Goal: Communication & Community: Answer question/provide support

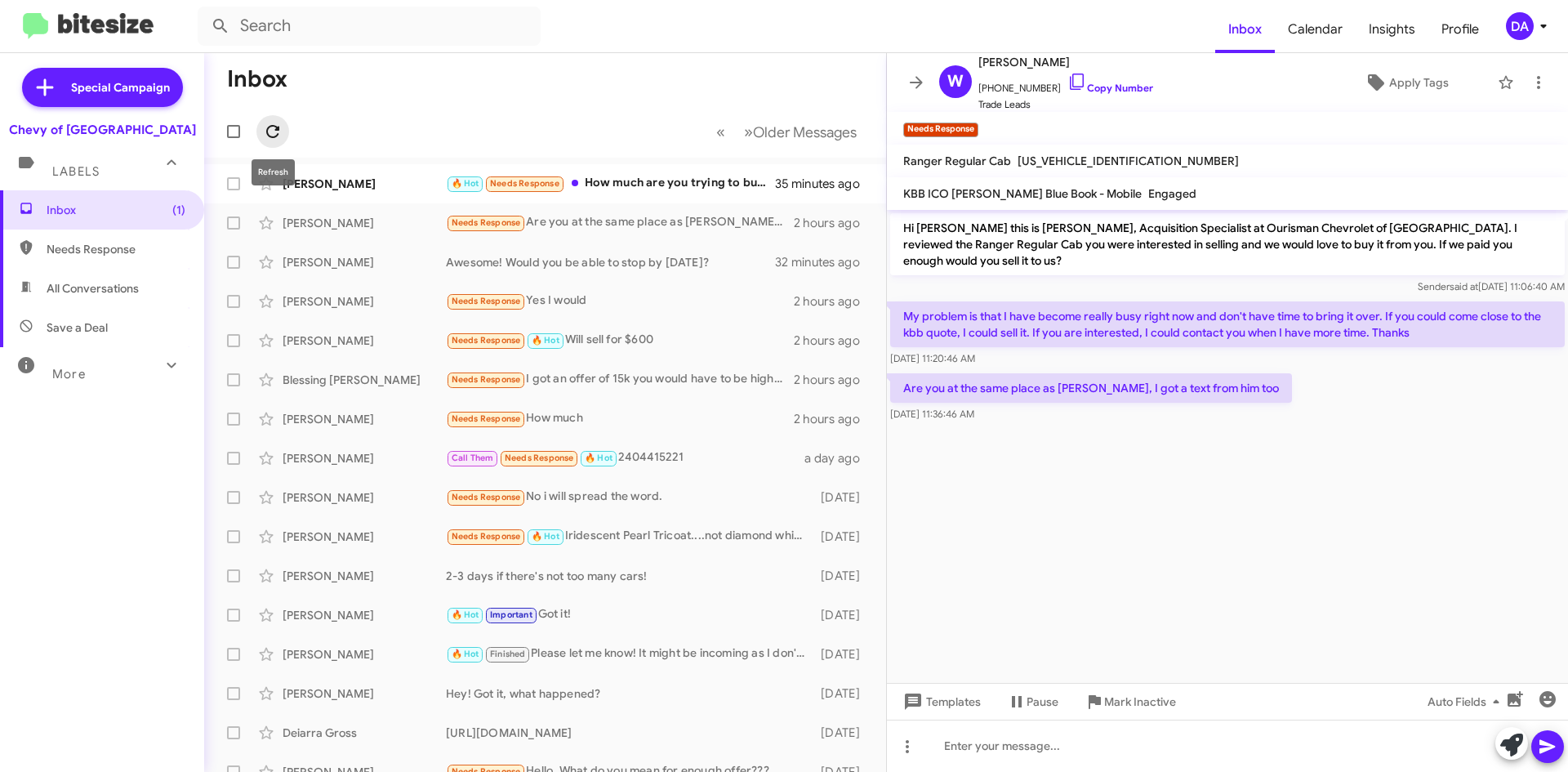
click at [271, 122] on icon at bounding box center [272, 131] width 20 height 20
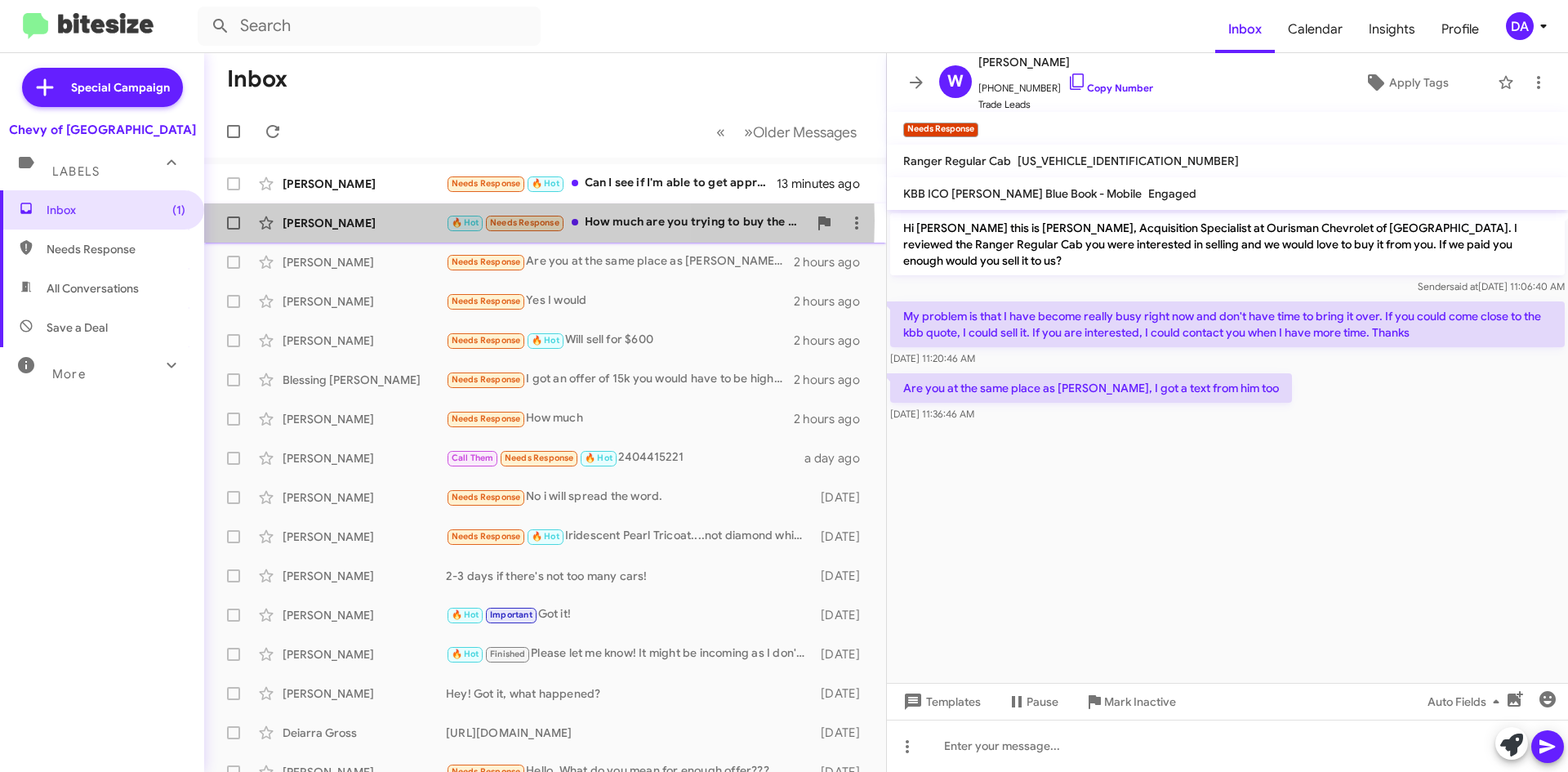
click at [367, 221] on div "[PERSON_NAME]" at bounding box center [364, 223] width 163 height 16
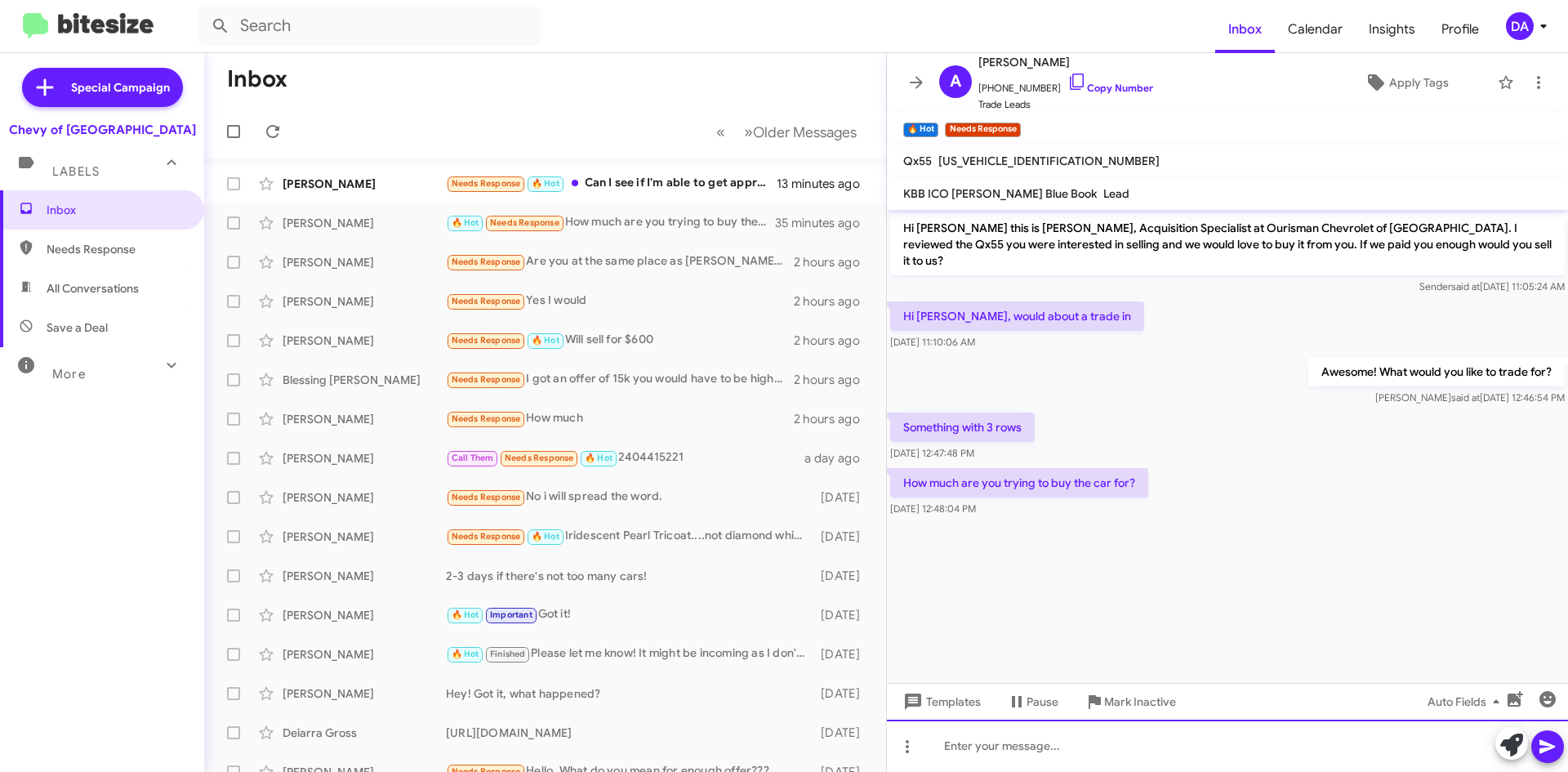
click at [1035, 753] on div at bounding box center [1226, 746] width 681 height 53
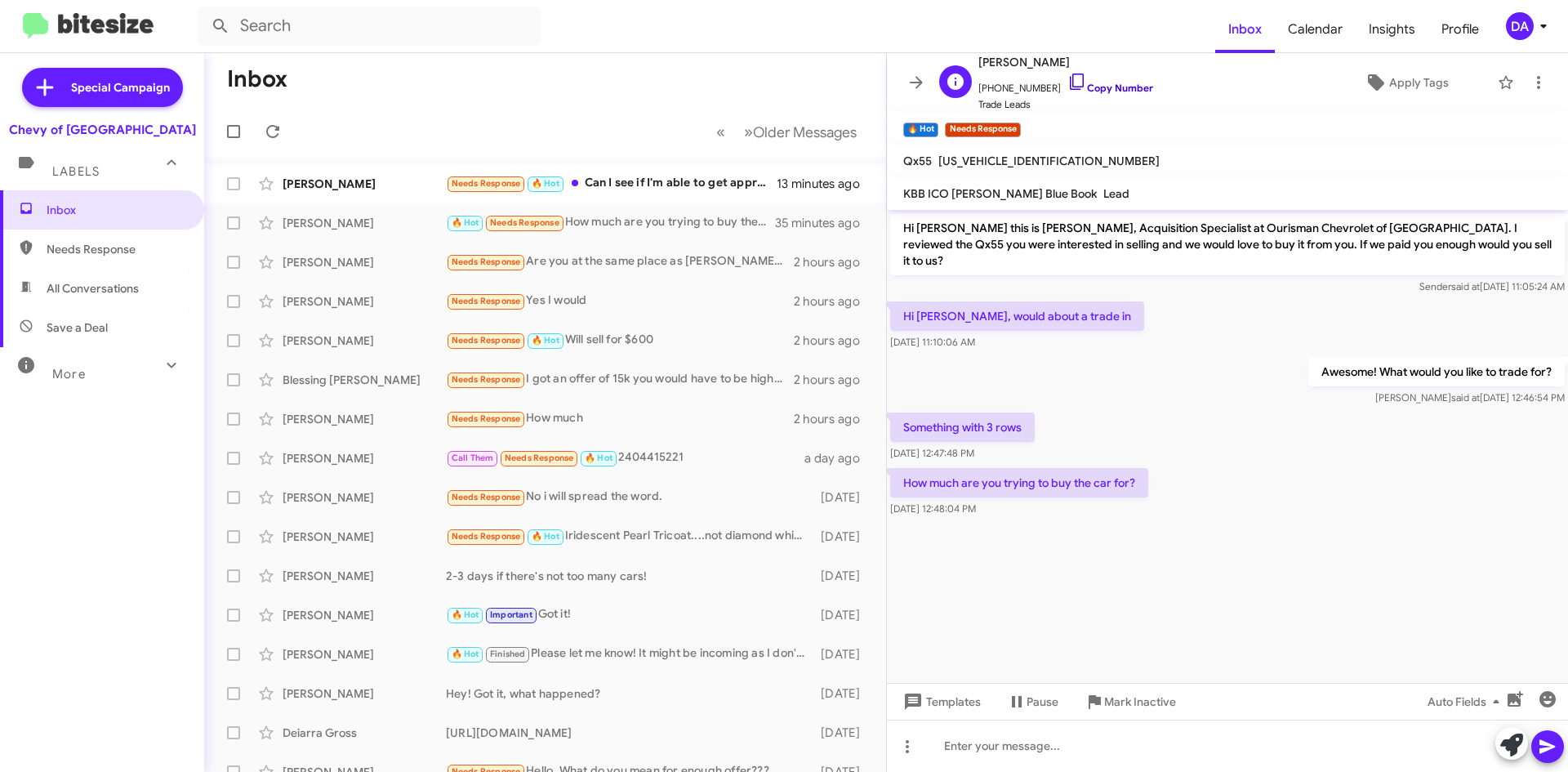
click at [1099, 87] on link "Copy Number" at bounding box center [1109, 87] width 85 height 12
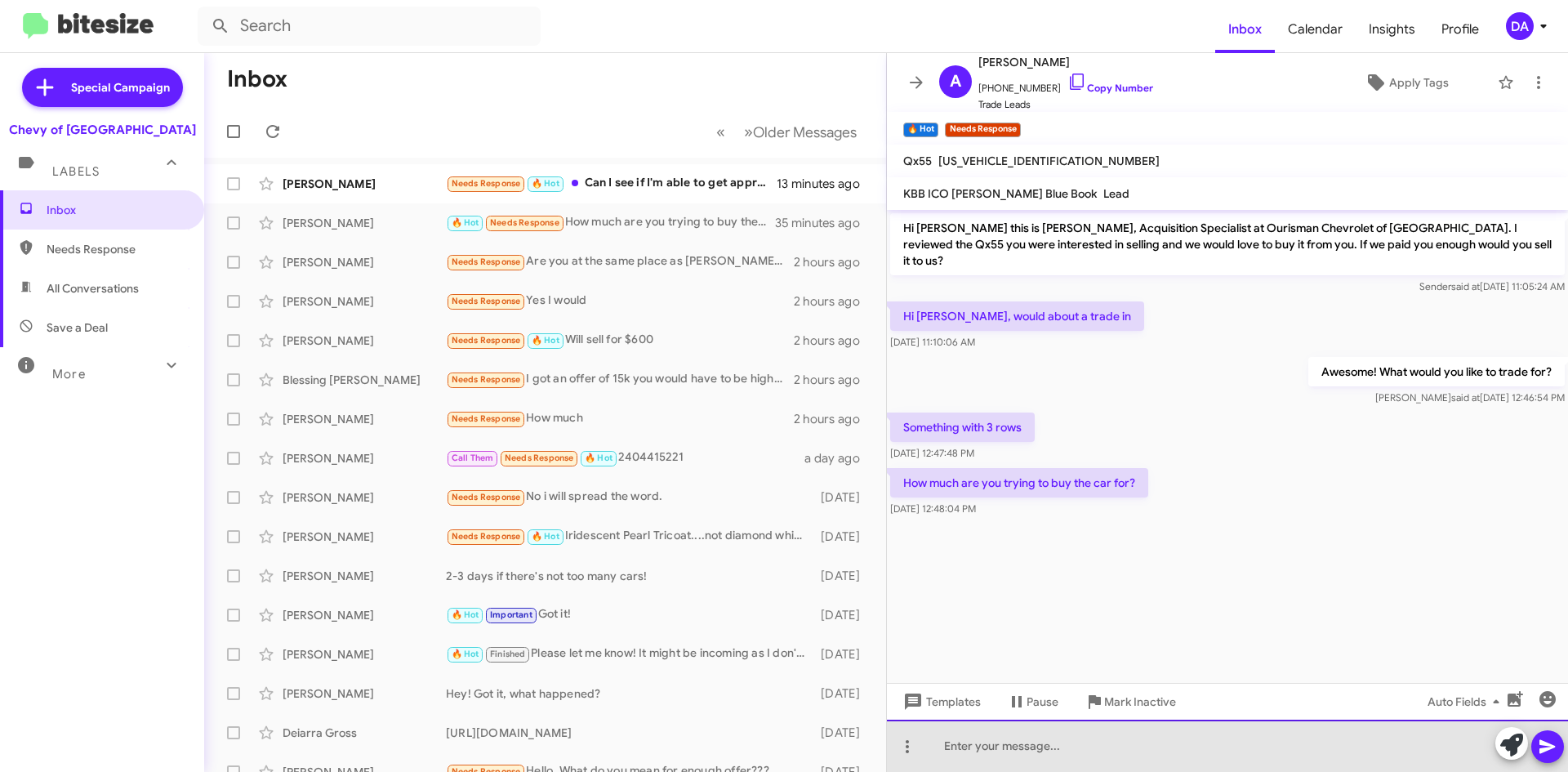
click at [1057, 733] on div at bounding box center [1226, 746] width 681 height 53
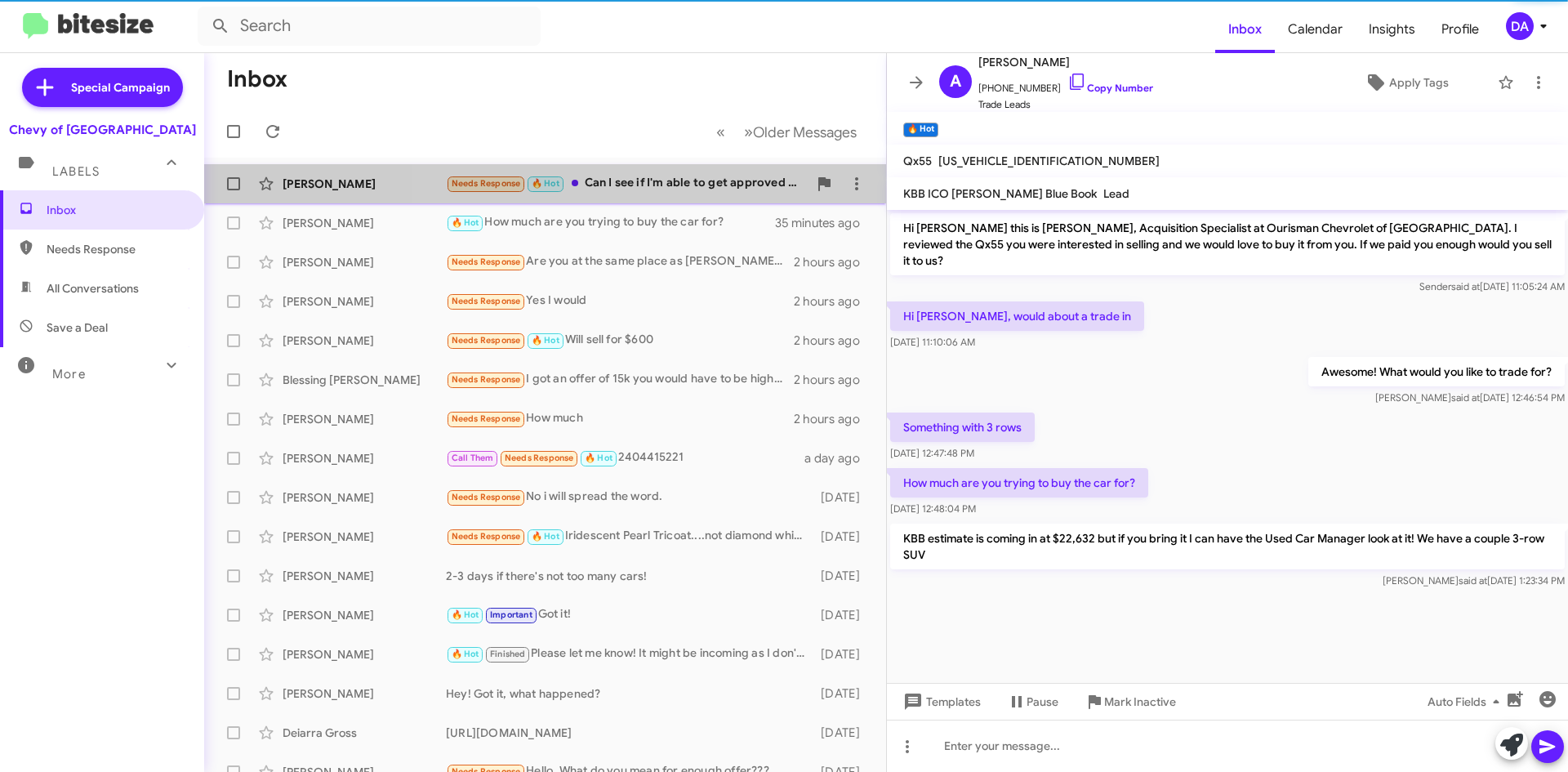
click at [660, 185] on div "Needs Response 🔥 Hot Can I see if I'm able to get approved before I move forwar…" at bounding box center [626, 183] width 361 height 19
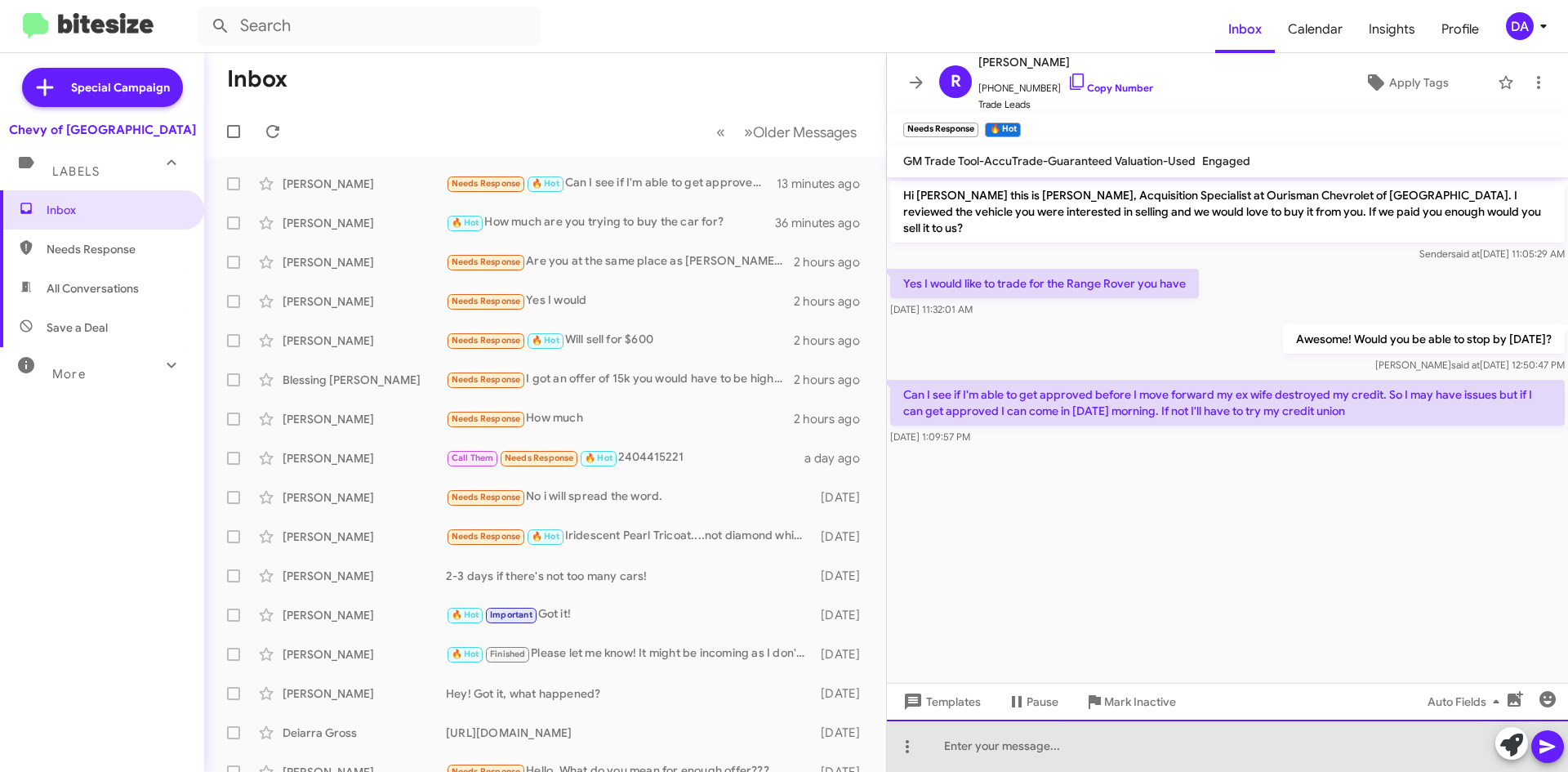
click at [1212, 757] on div at bounding box center [1226, 746] width 681 height 53
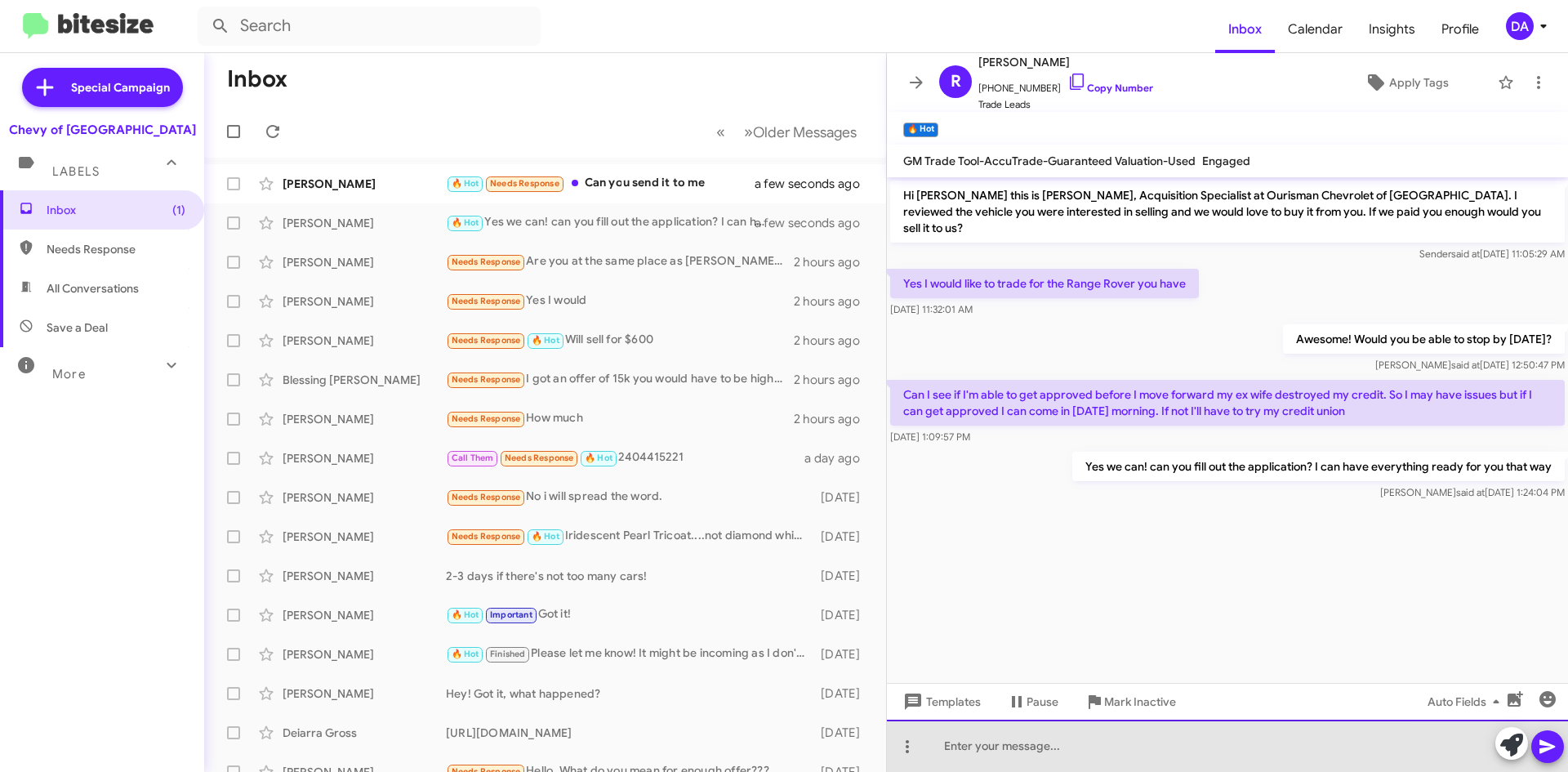
drag, startPoint x: 1074, startPoint y: 744, endPoint x: 1101, endPoint y: 744, distance: 27.0
click at [1078, 744] on div at bounding box center [1226, 746] width 681 height 53
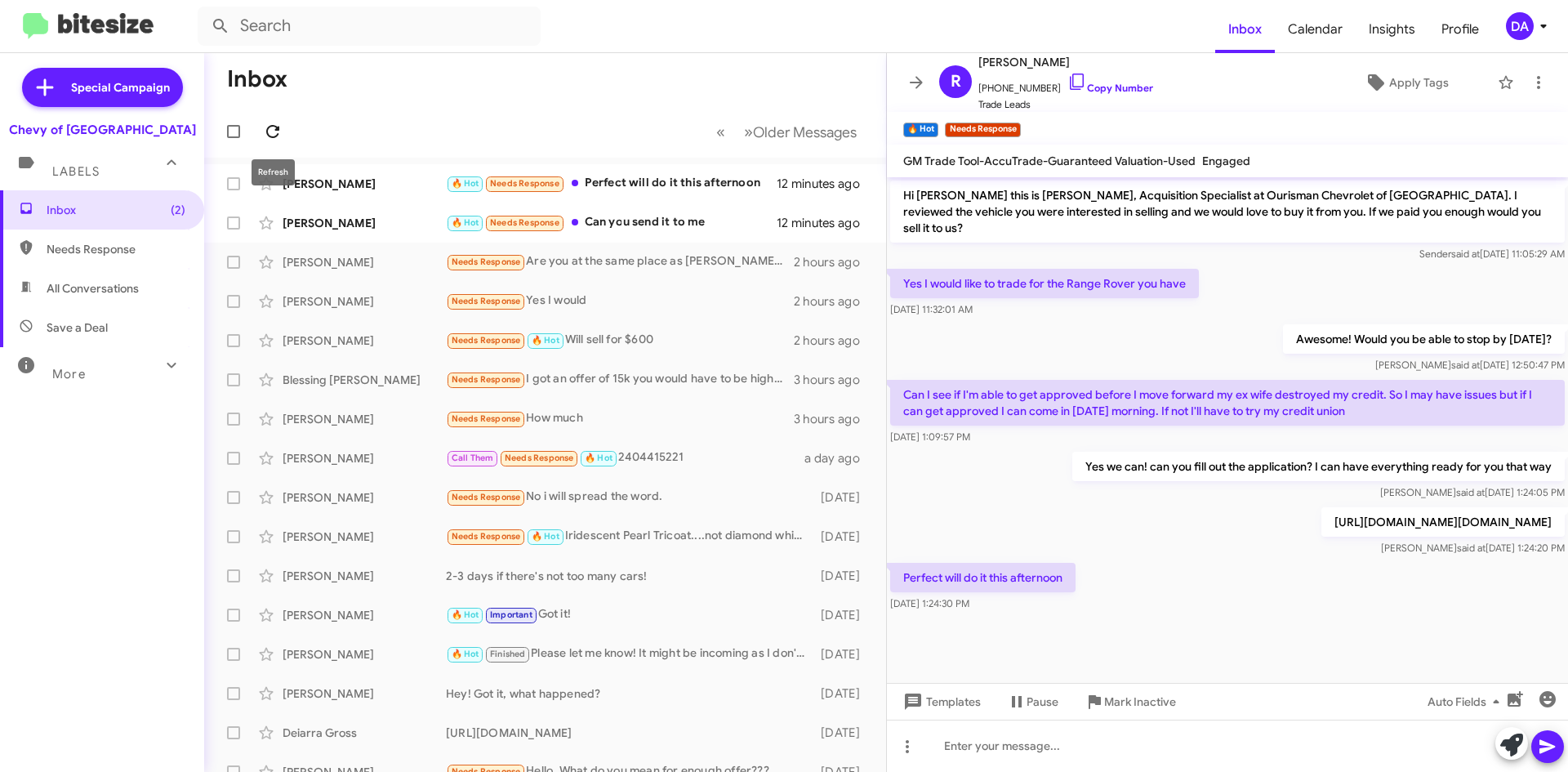
click at [276, 125] on icon at bounding box center [272, 131] width 20 height 20
drag, startPoint x: 900, startPoint y: 558, endPoint x: 1060, endPoint y: 588, distance: 162.8
click at [1060, 588] on div "Perfect will do it this afternoon [DATE] 1:24:30 PM" at bounding box center [982, 587] width 185 height 49
click at [1045, 595] on div "[DATE] 1:24:30 PM" at bounding box center [982, 603] width 185 height 16
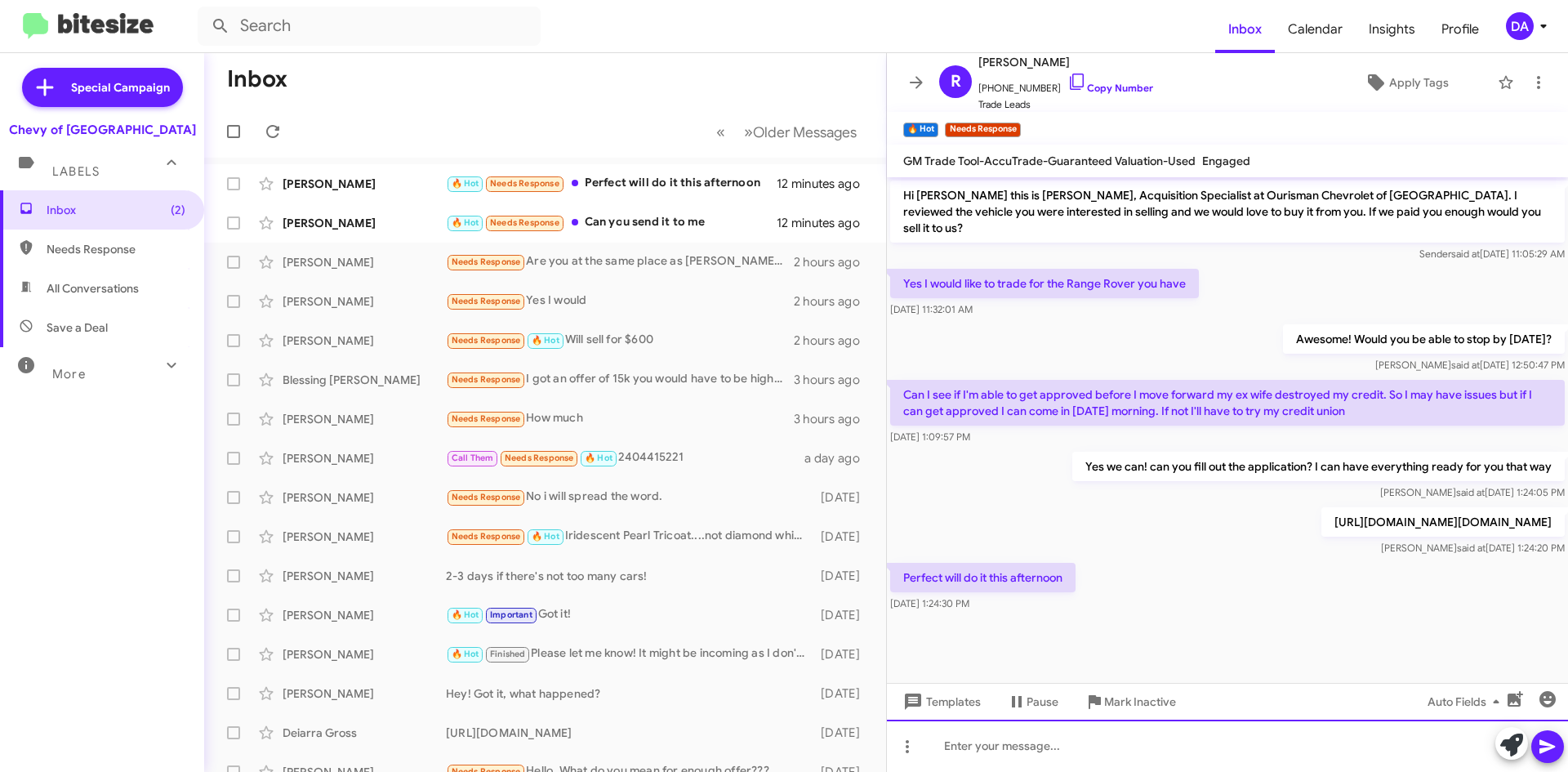
click at [1015, 762] on div at bounding box center [1226, 746] width 681 height 53
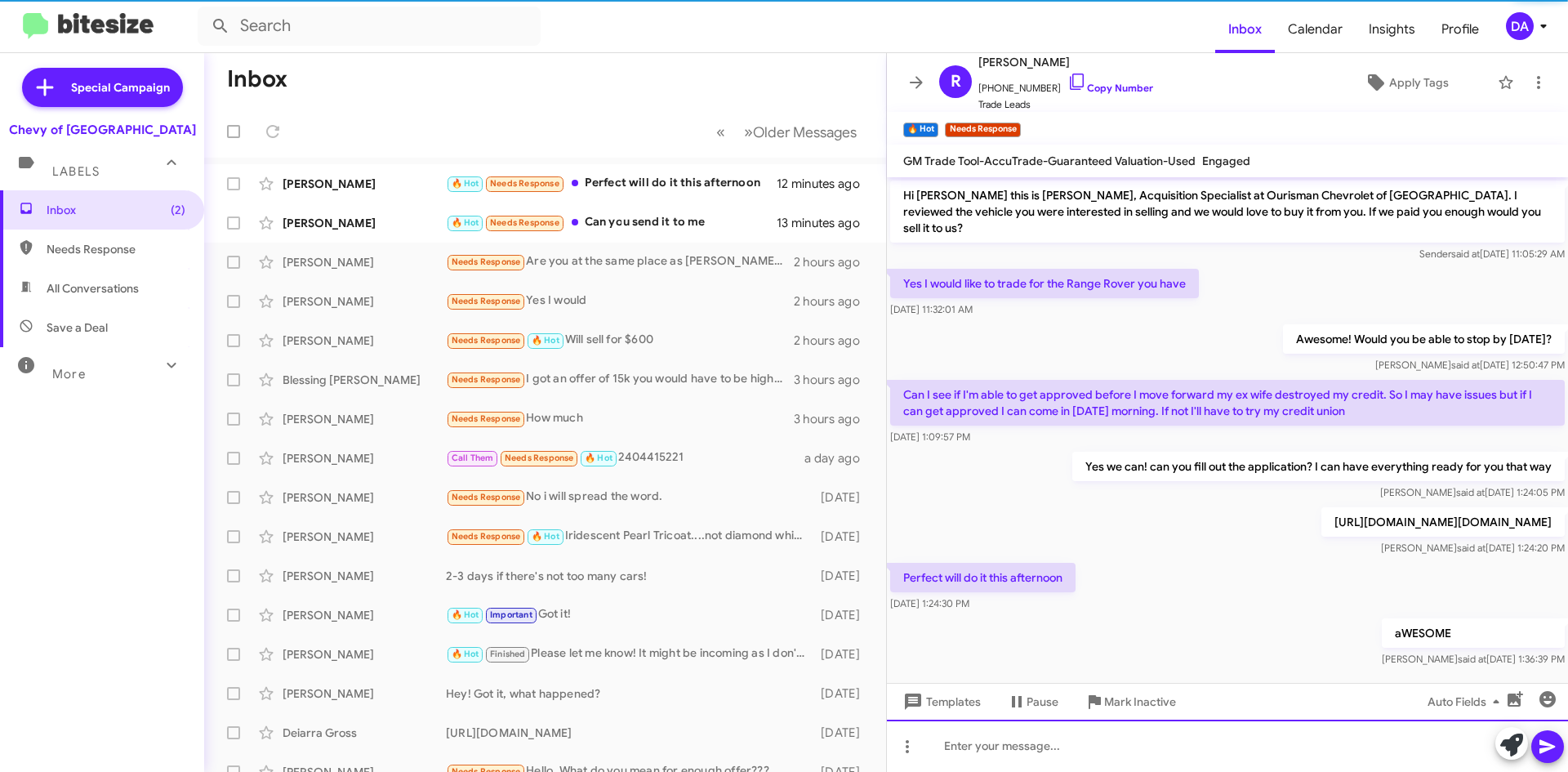
scroll to position [4, 0]
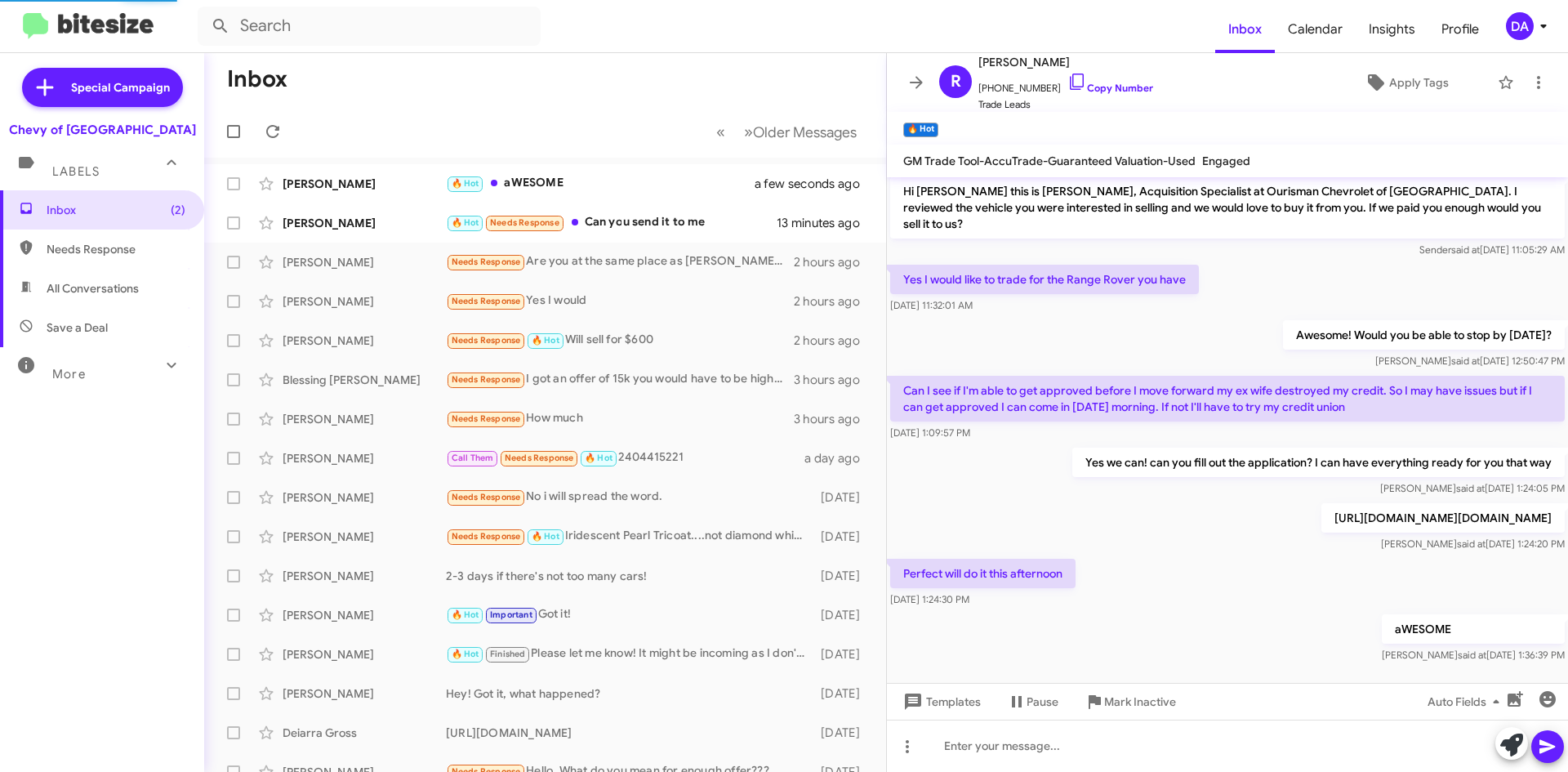
drag, startPoint x: 1122, startPoint y: 91, endPoint x: 949, endPoint y: 132, distance: 177.8
click at [1122, 91] on link "Copy Number" at bounding box center [1109, 87] width 85 height 12
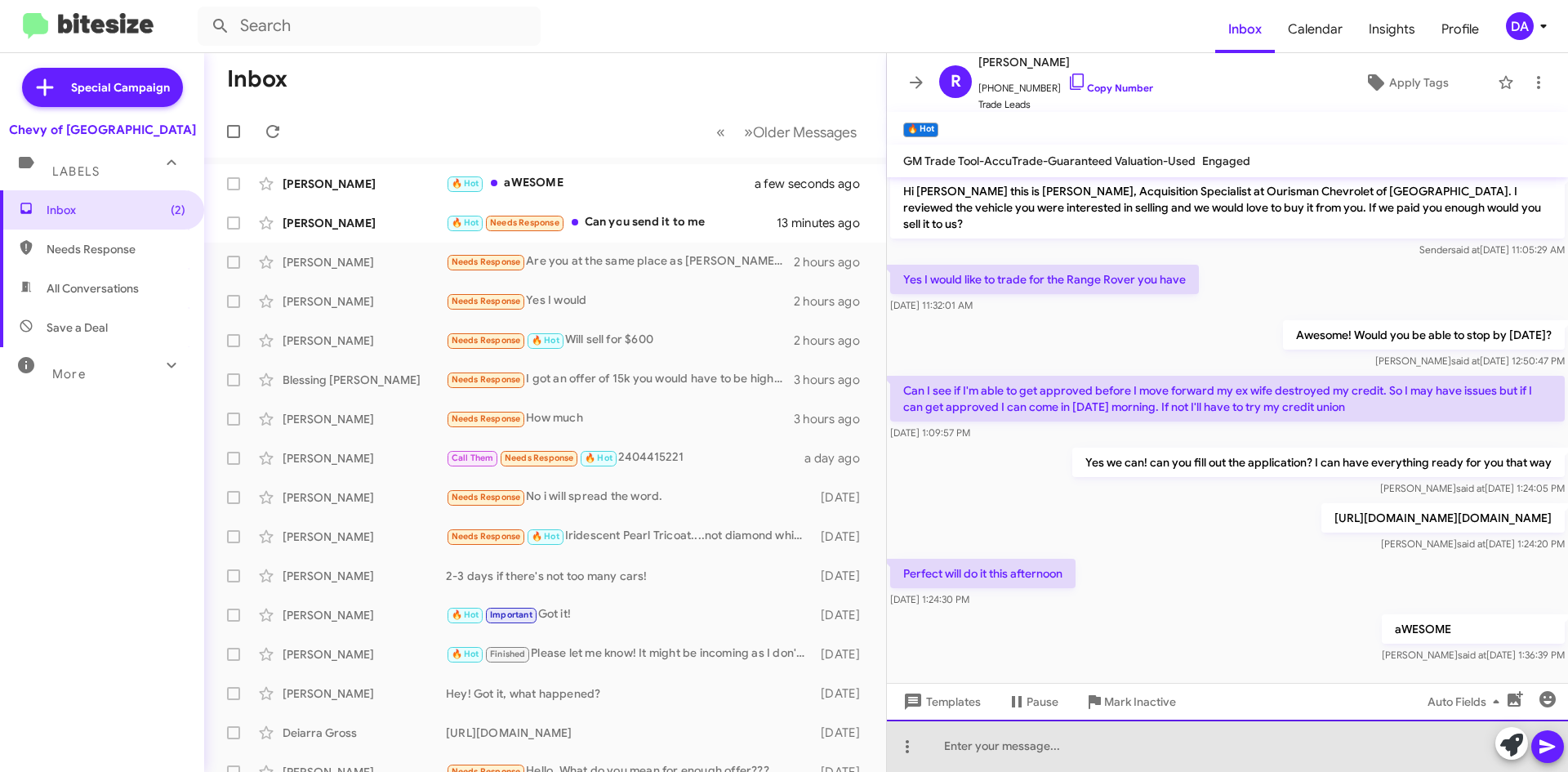
click at [1073, 723] on div at bounding box center [1226, 746] width 681 height 53
click at [1350, 735] on div "I apologize before you do the credit application, I'm being notified the 2017" at bounding box center [1226, 746] width 681 height 53
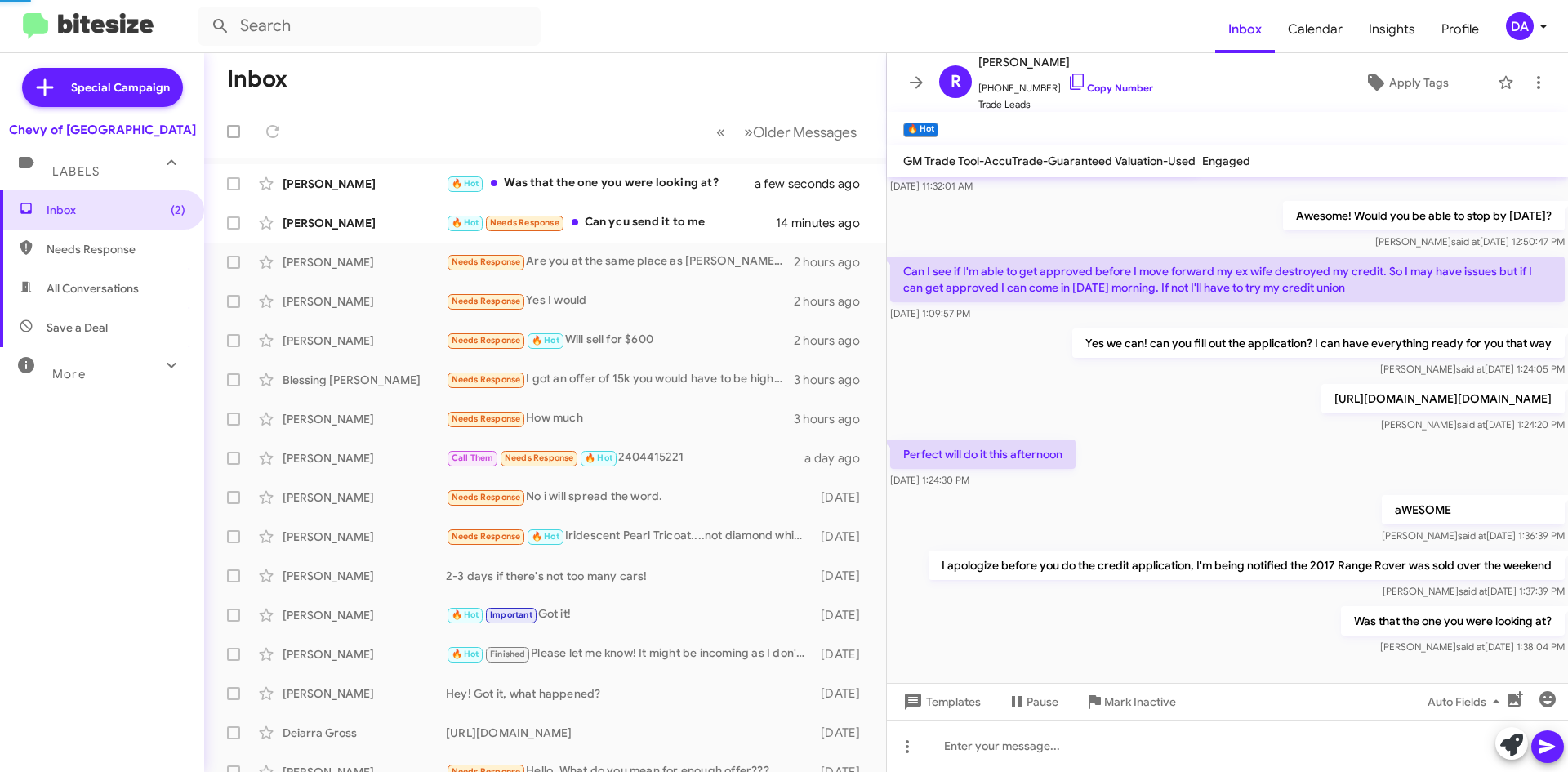
scroll to position [0, 0]
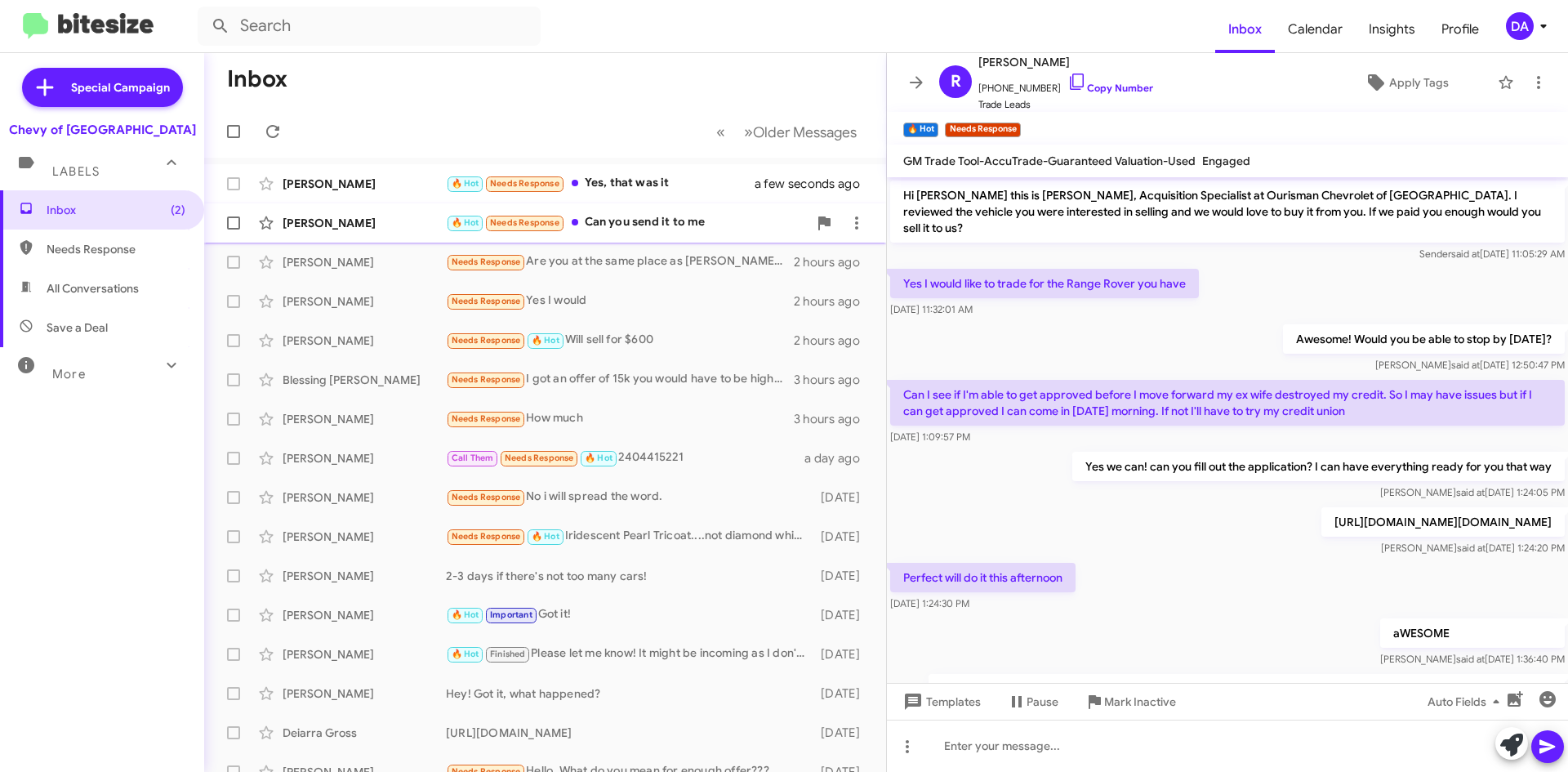
click at [640, 234] on div "[PERSON_NAME] 🔥 Hot Needs Response Can you send it to me 15 minutes ago" at bounding box center [545, 223] width 655 height 33
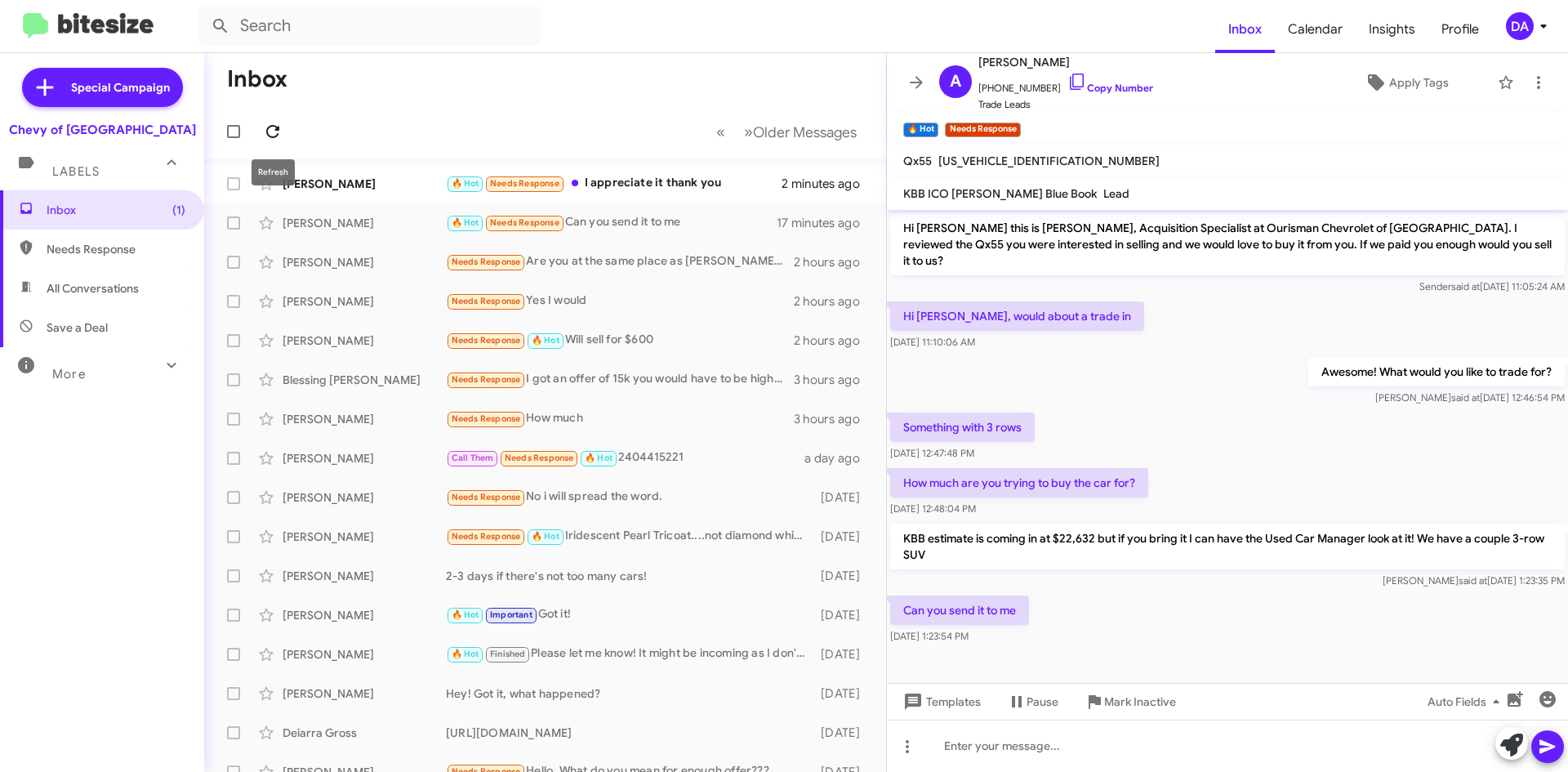
click at [284, 139] on span at bounding box center [272, 131] width 33 height 20
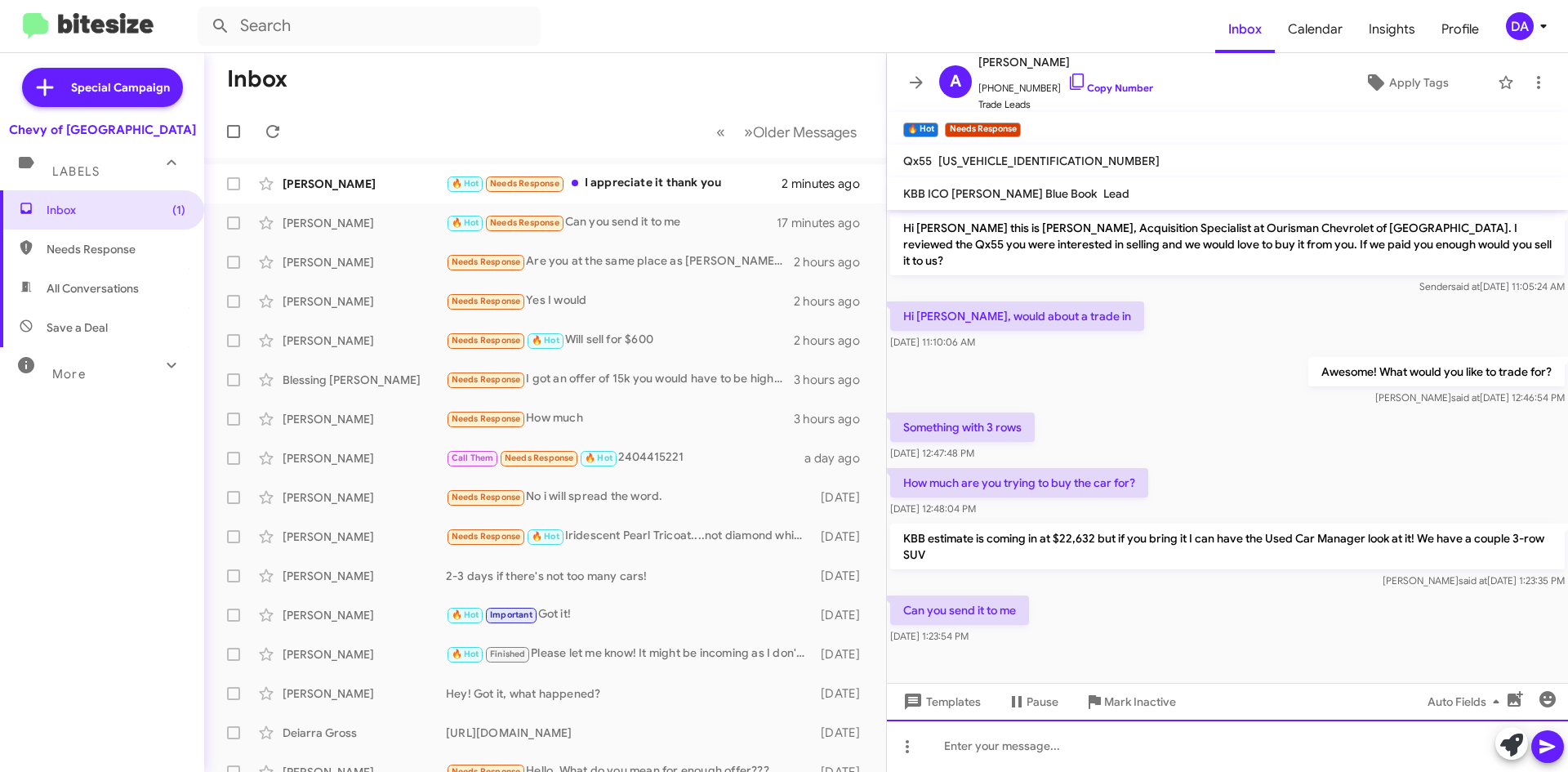
click at [1071, 743] on div at bounding box center [1226, 746] width 681 height 53
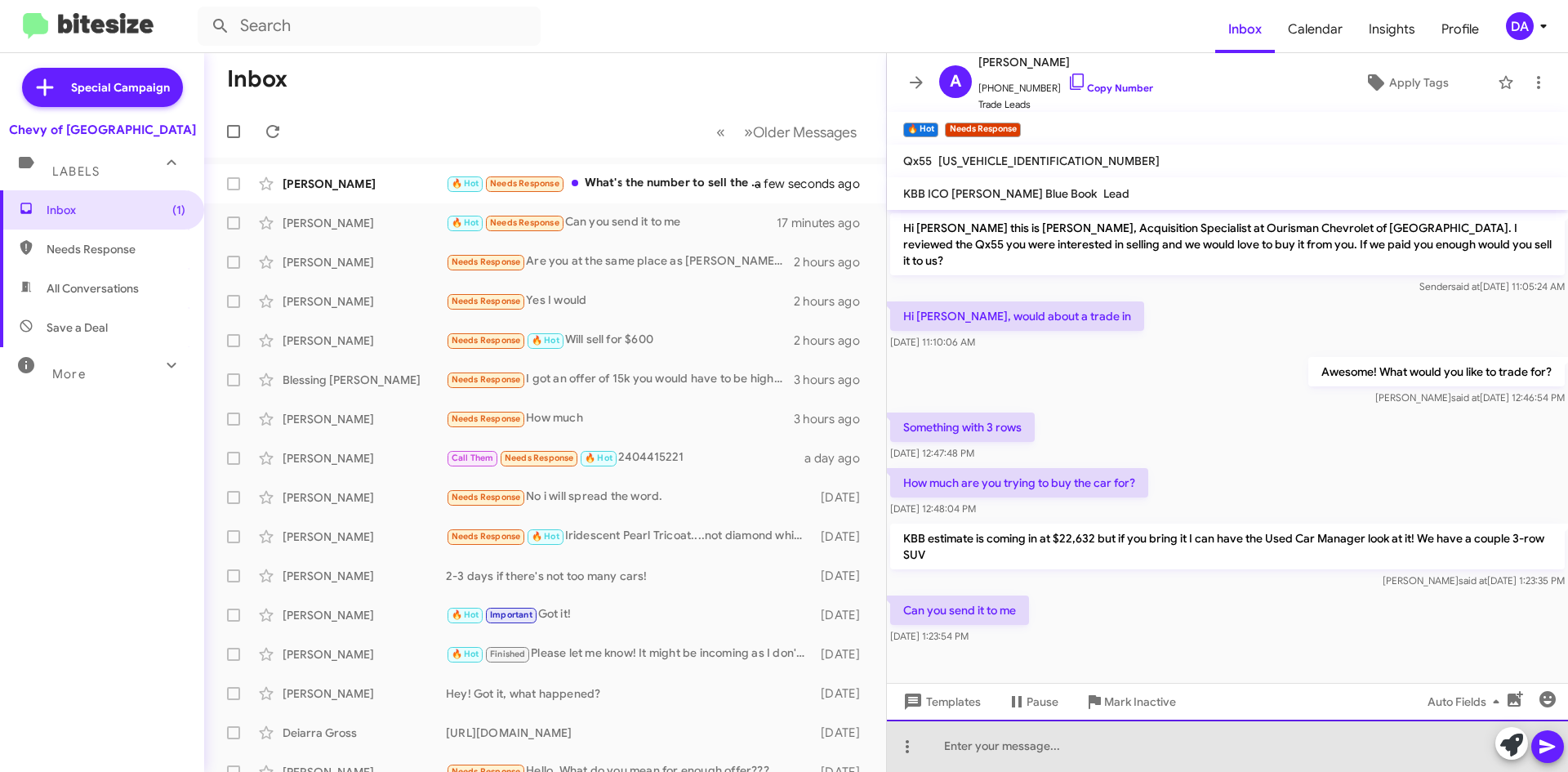
drag, startPoint x: 1027, startPoint y: 759, endPoint x: 1031, endPoint y: 749, distance: 10.8
click at [1029, 759] on div at bounding box center [1226, 746] width 681 height 53
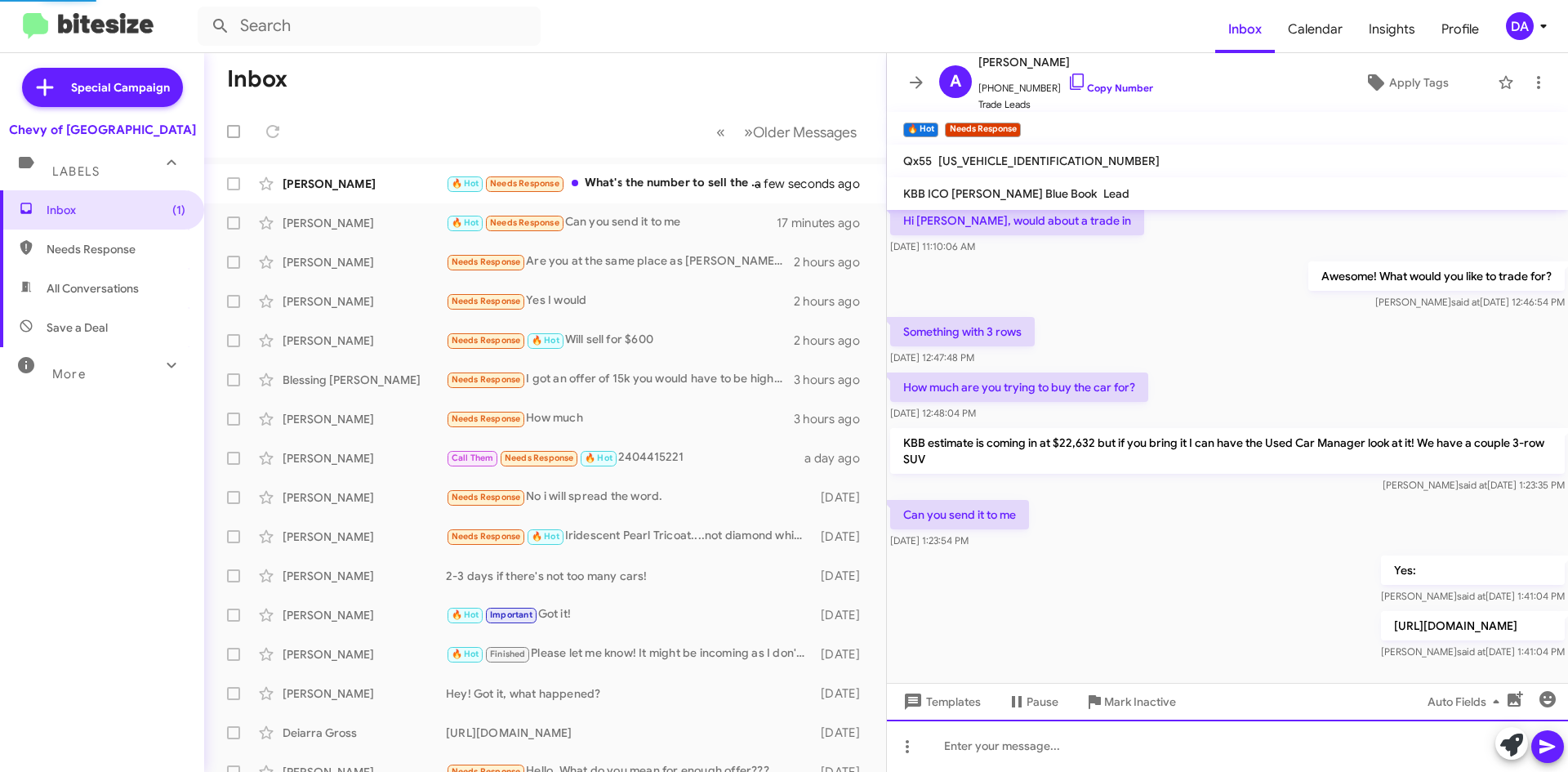
scroll to position [97, 0]
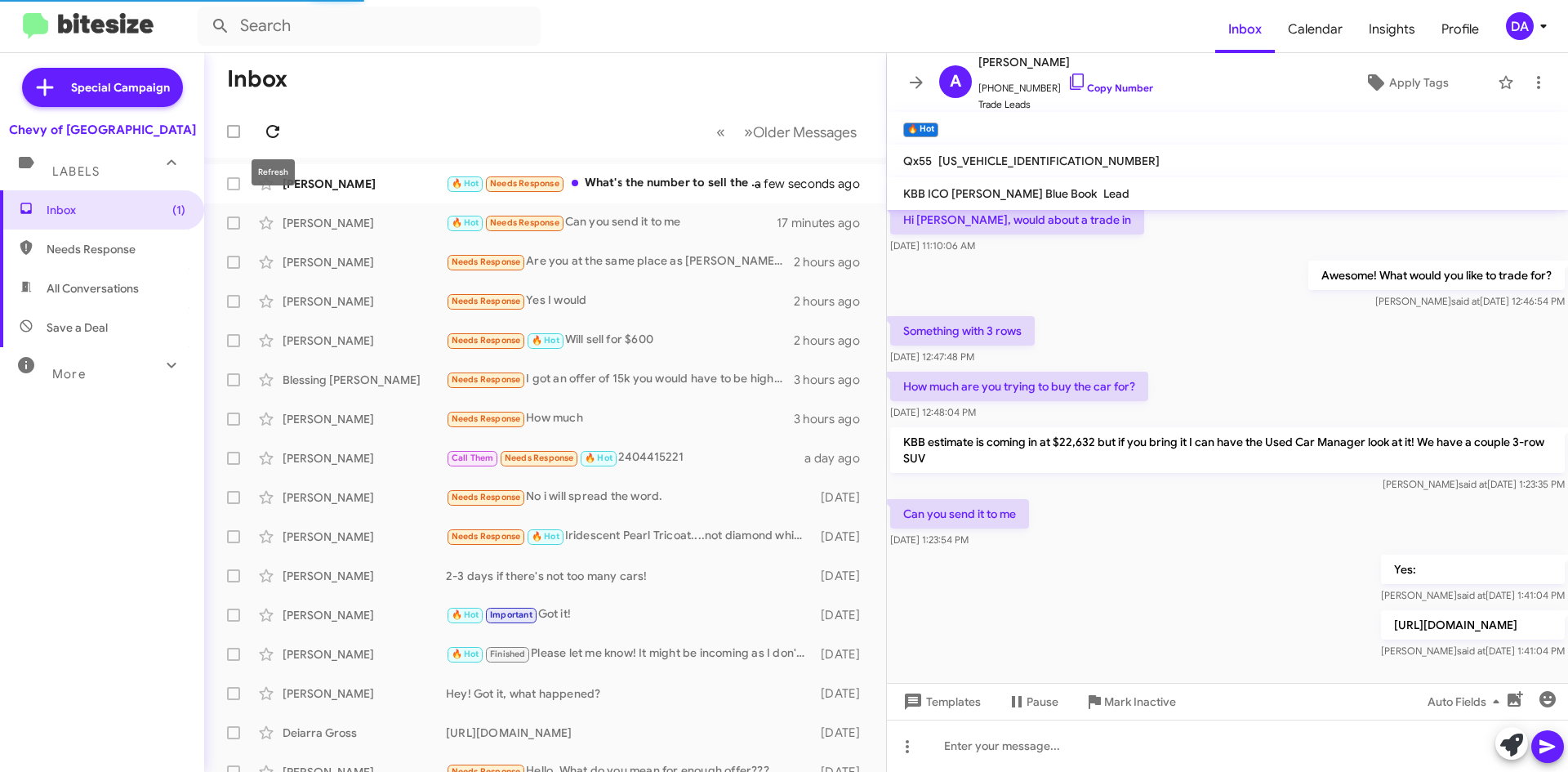
click at [272, 134] on icon at bounding box center [272, 131] width 20 height 20
click at [650, 196] on div "[PERSON_NAME] 🔥 Hot Needs Response What's the number to sell the mustang? How c…" at bounding box center [545, 183] width 655 height 33
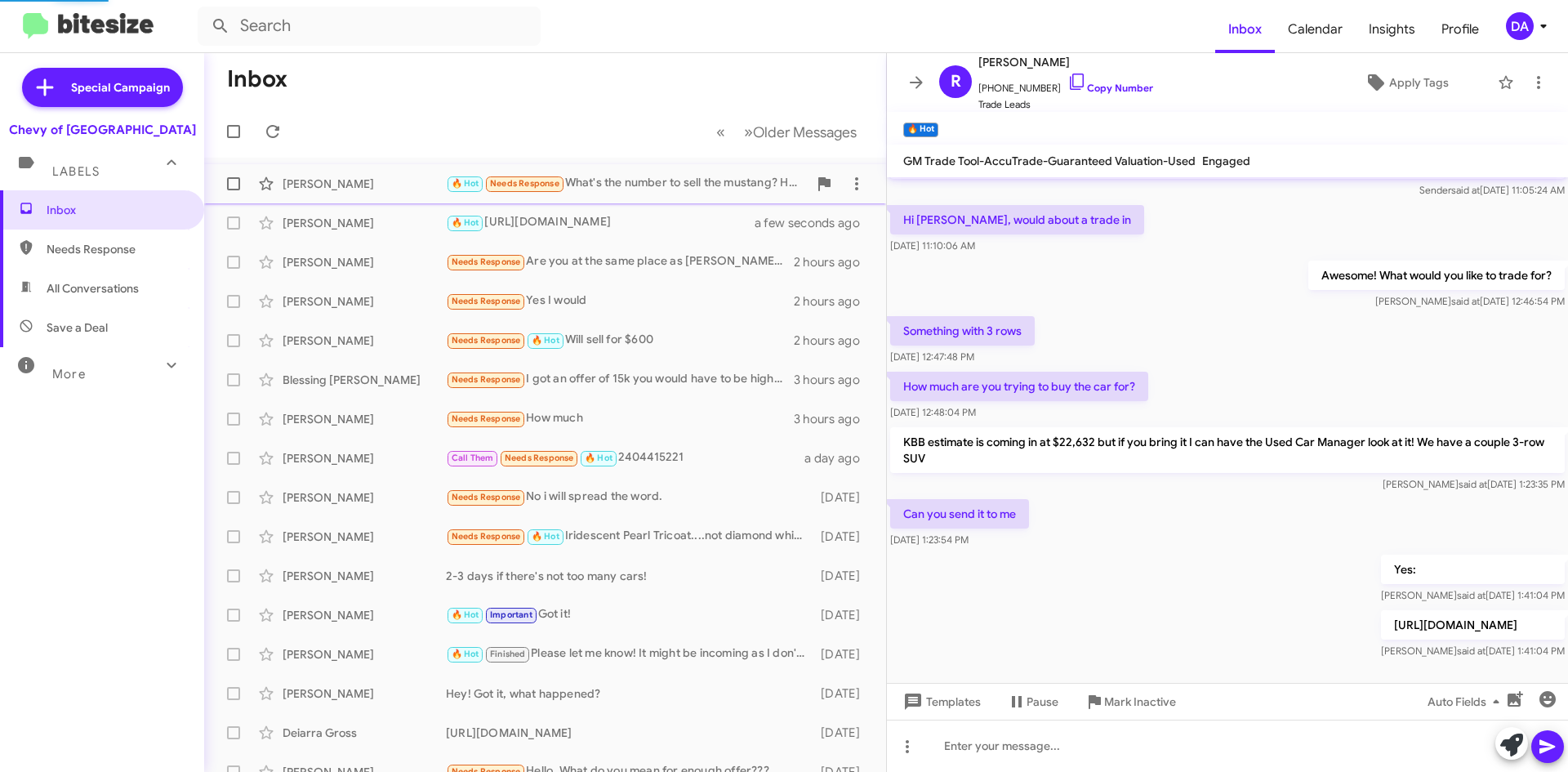
scroll to position [302, 0]
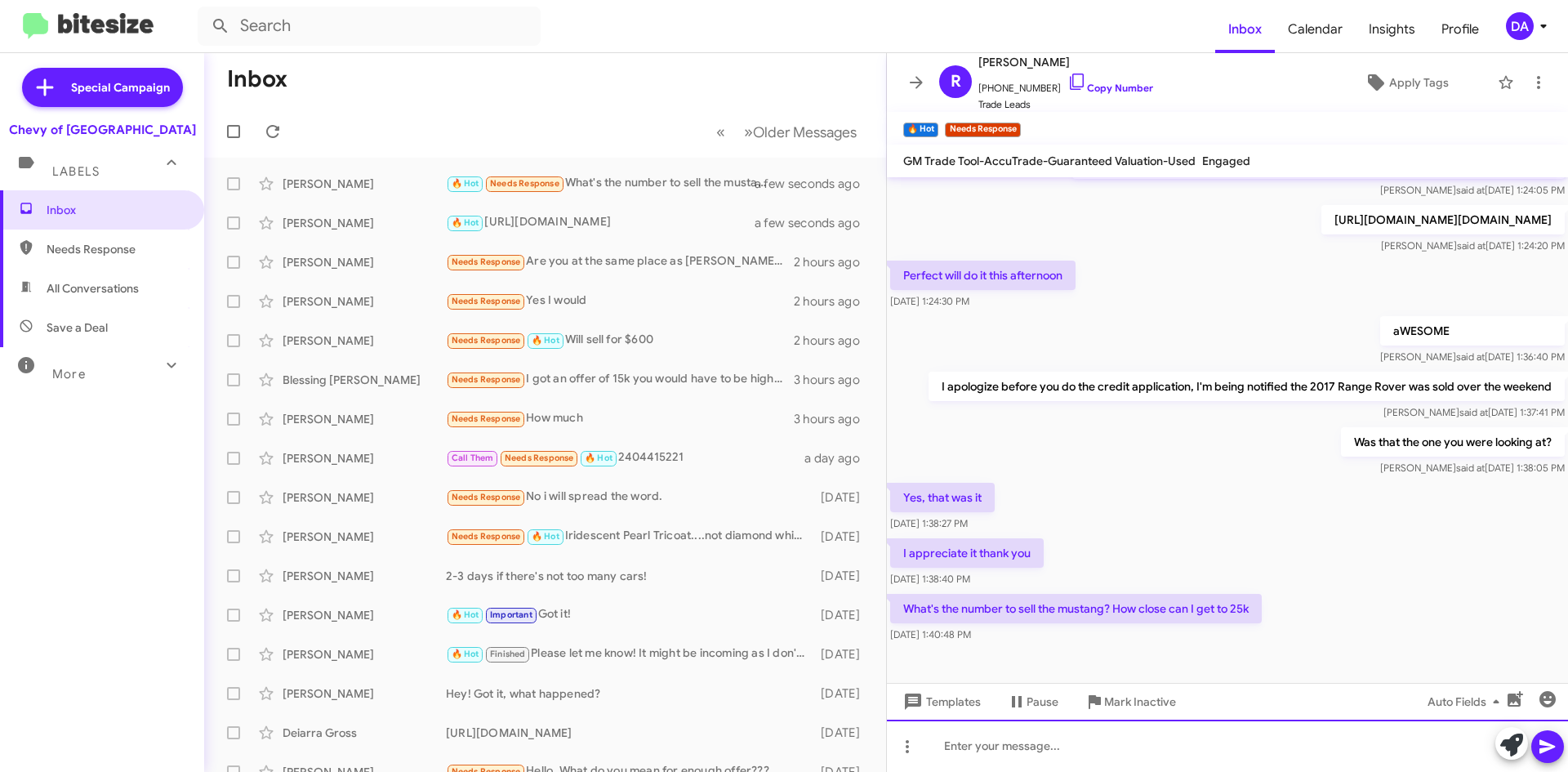
click at [992, 756] on div at bounding box center [1226, 746] width 681 height 53
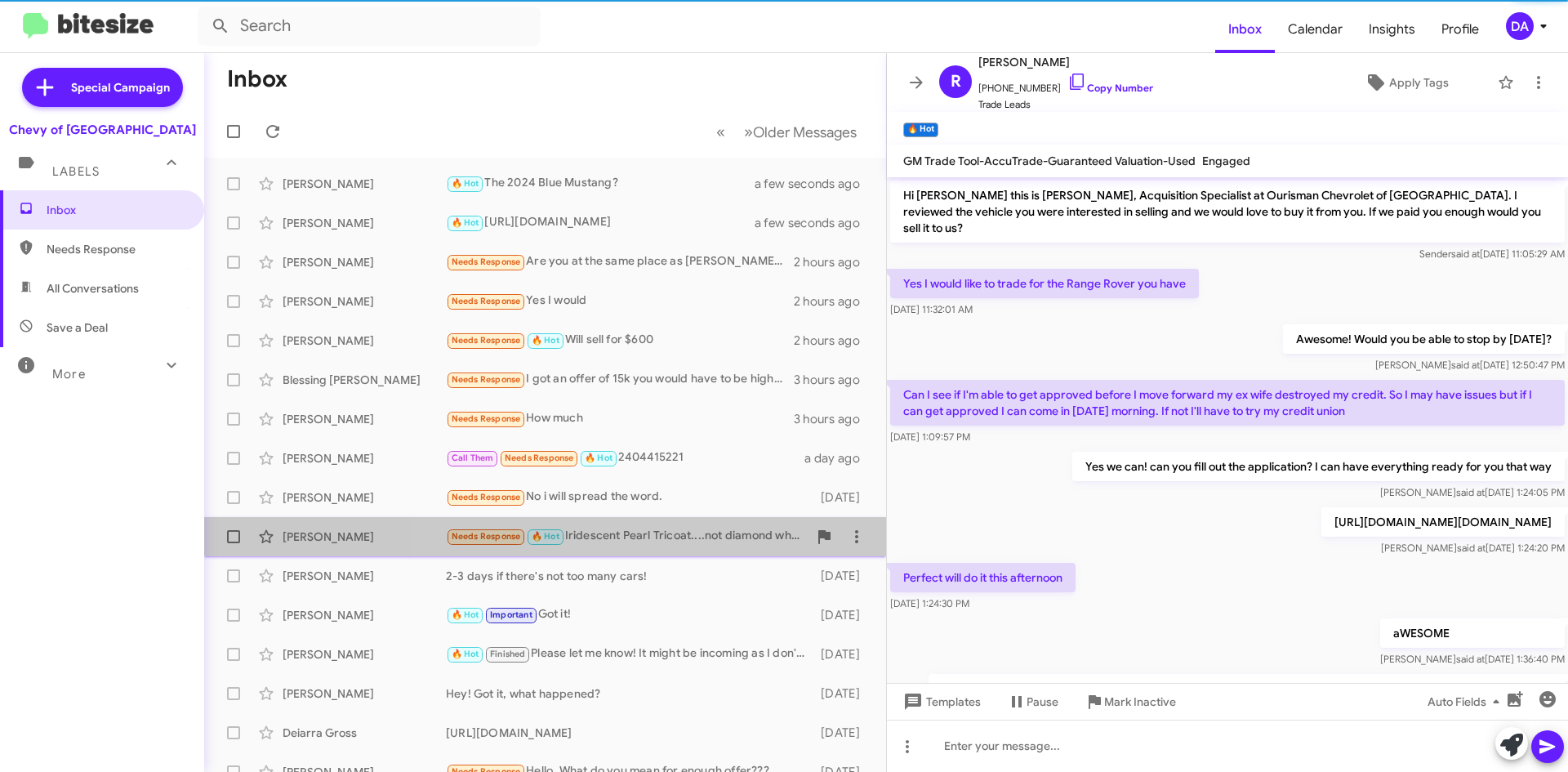
click at [660, 545] on div "Needs Response 🔥 Hot Iridescent Pearl Tricoat....not diamond white. Thx" at bounding box center [626, 536] width 361 height 19
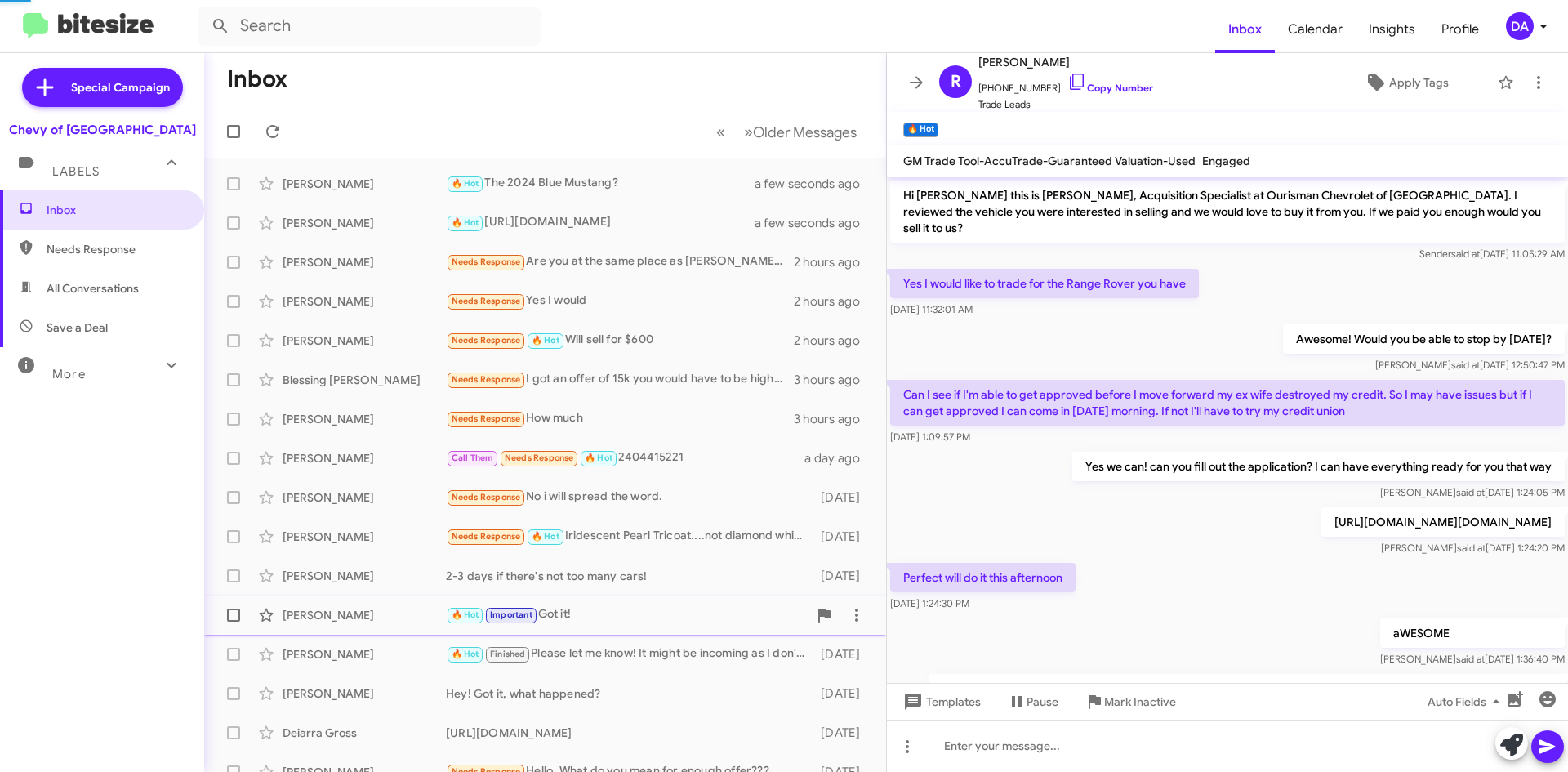
scroll to position [553, 0]
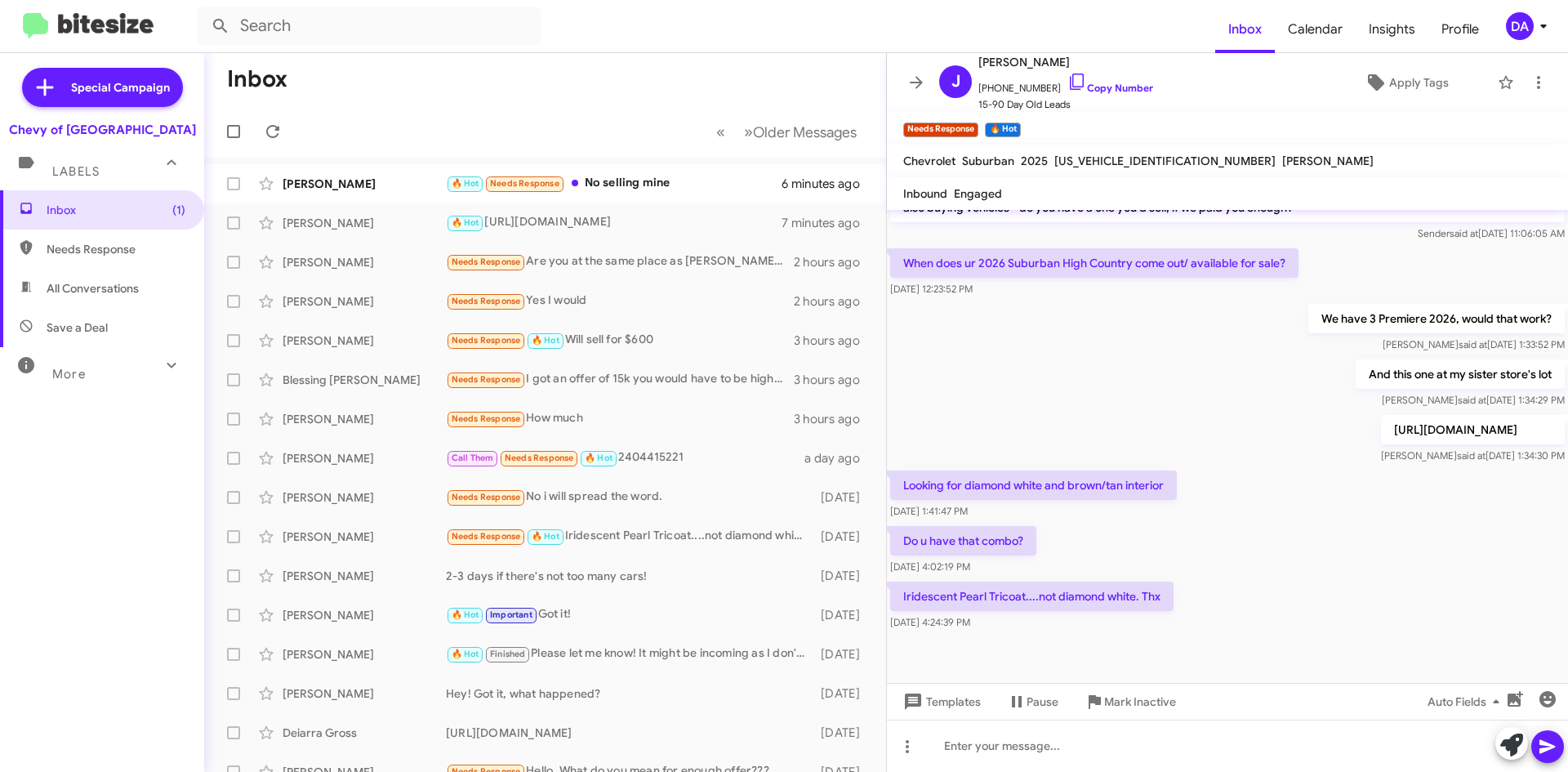
click at [549, 46] on mat-toolbar "Inbox Calendar Insights Profile DA" at bounding box center [784, 26] width 1568 height 53
click at [282, 134] on icon at bounding box center [272, 131] width 20 height 20
click at [378, 173] on div "[PERSON_NAME] 🔥 Hot Needs Response No selling mine 12 minutes ago" at bounding box center [545, 183] width 655 height 33
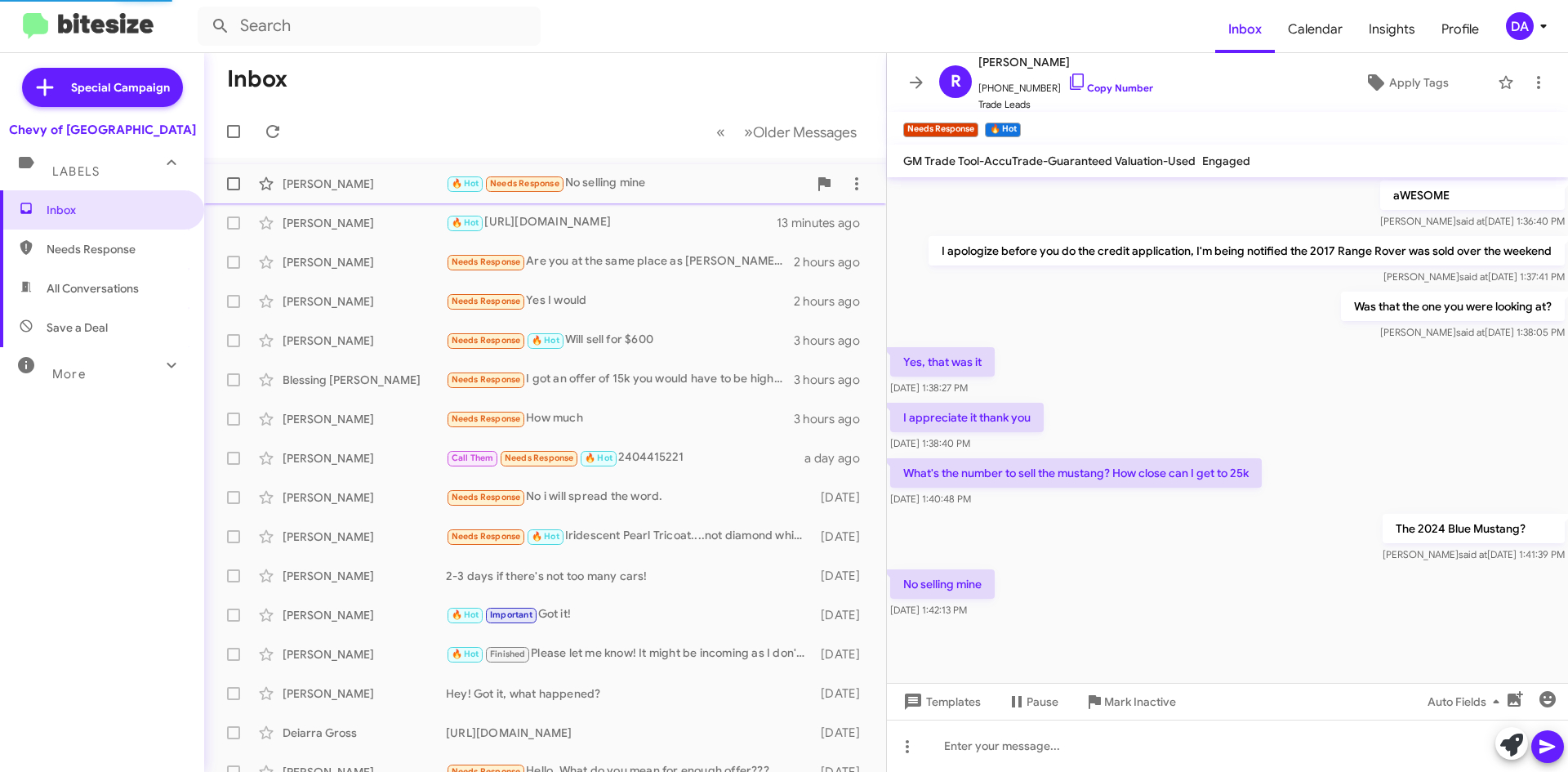
scroll to position [422, 0]
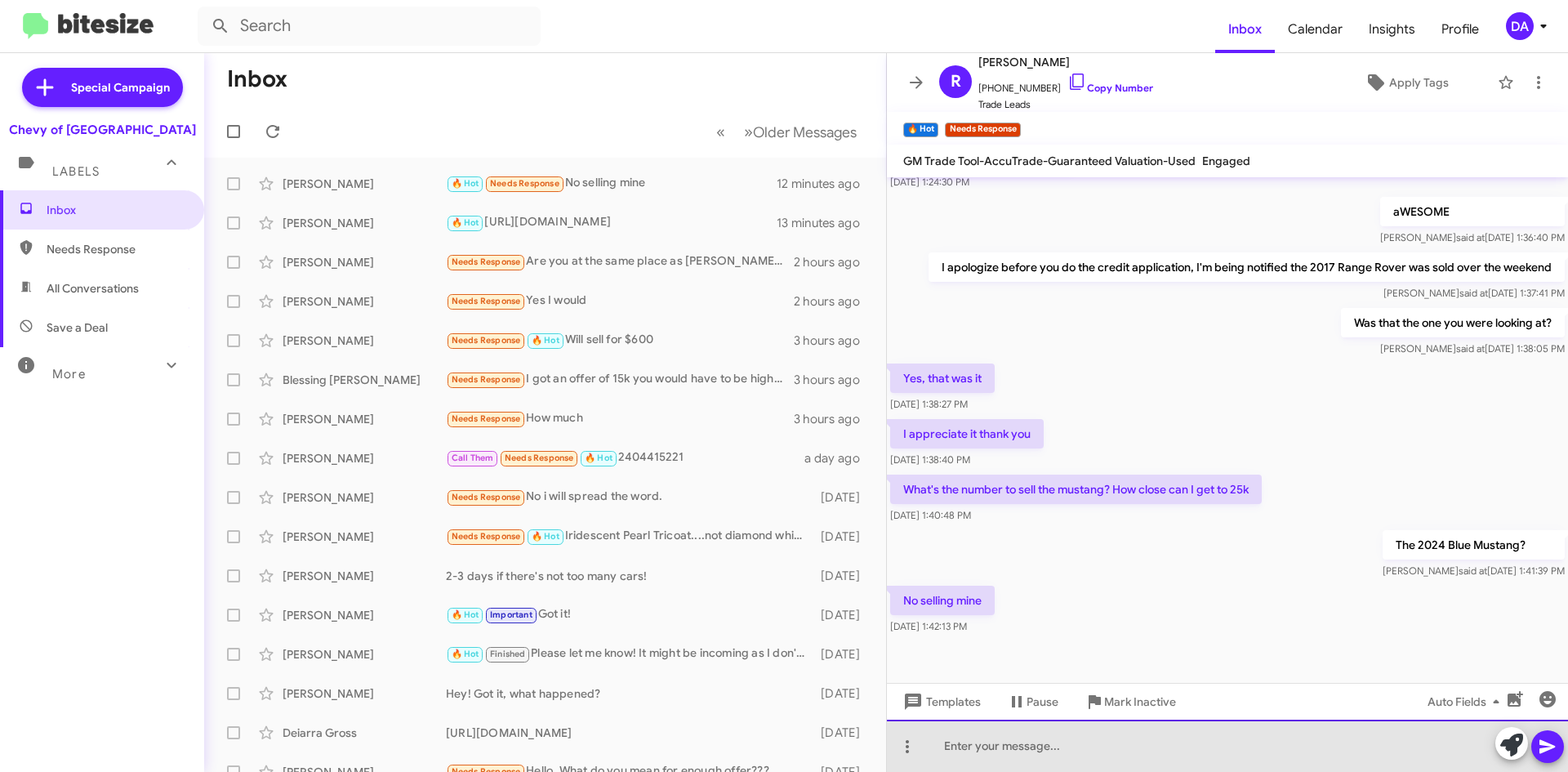
click at [1052, 733] on div at bounding box center [1226, 746] width 681 height 53
